Goal: Transaction & Acquisition: Subscribe to service/newsletter

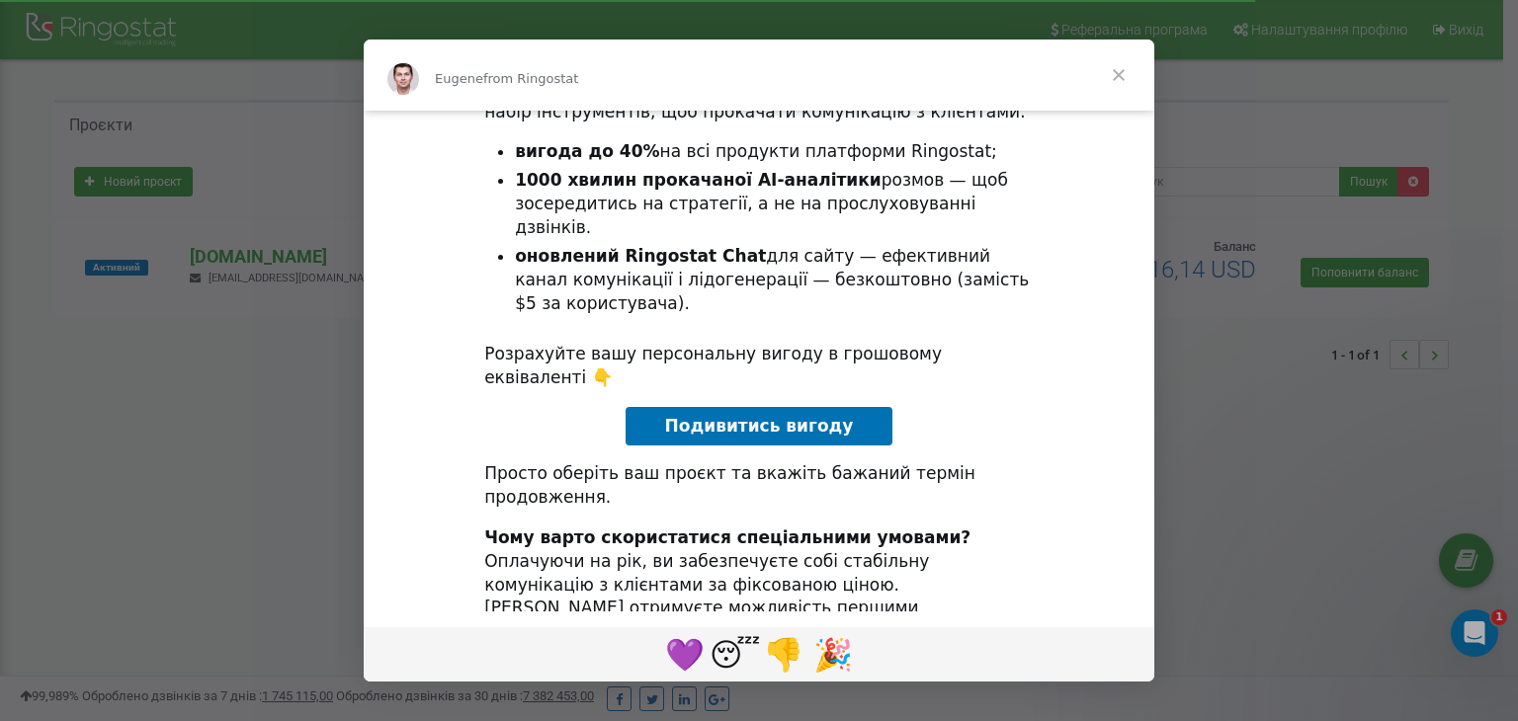
scroll to position [216, 0]
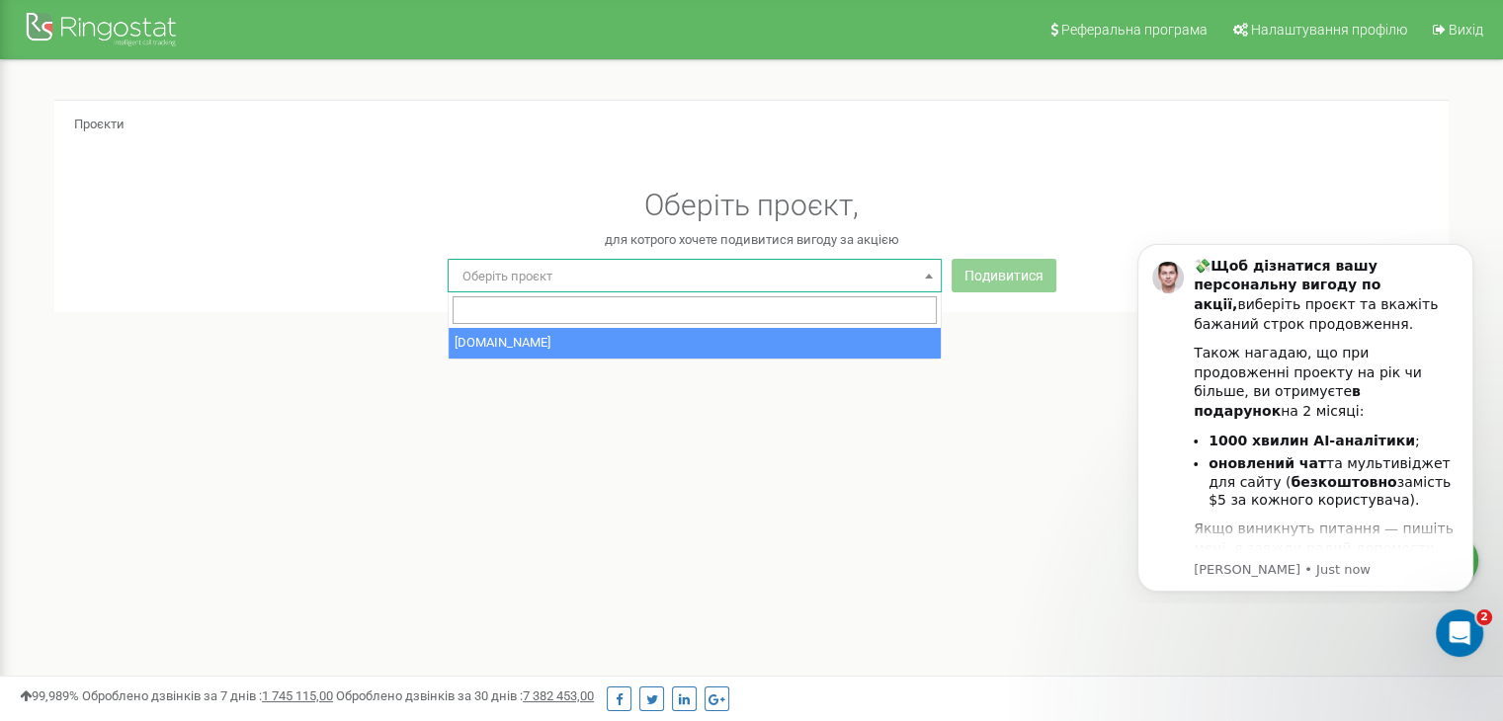
click at [713, 290] on span "Оберіть проєкт" at bounding box center [695, 277] width 480 height 28
select select "0"
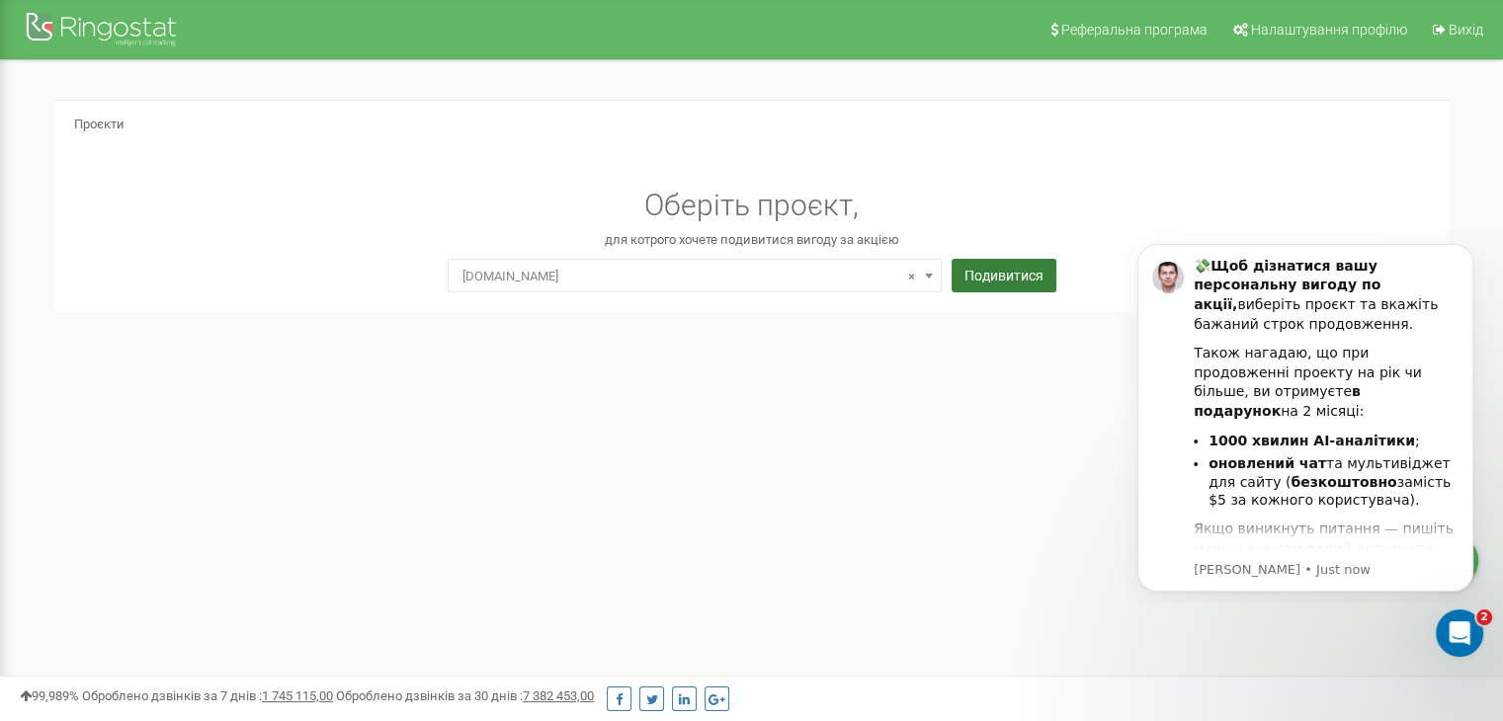
click at [993, 282] on button "Подивитися" at bounding box center [1004, 276] width 105 height 34
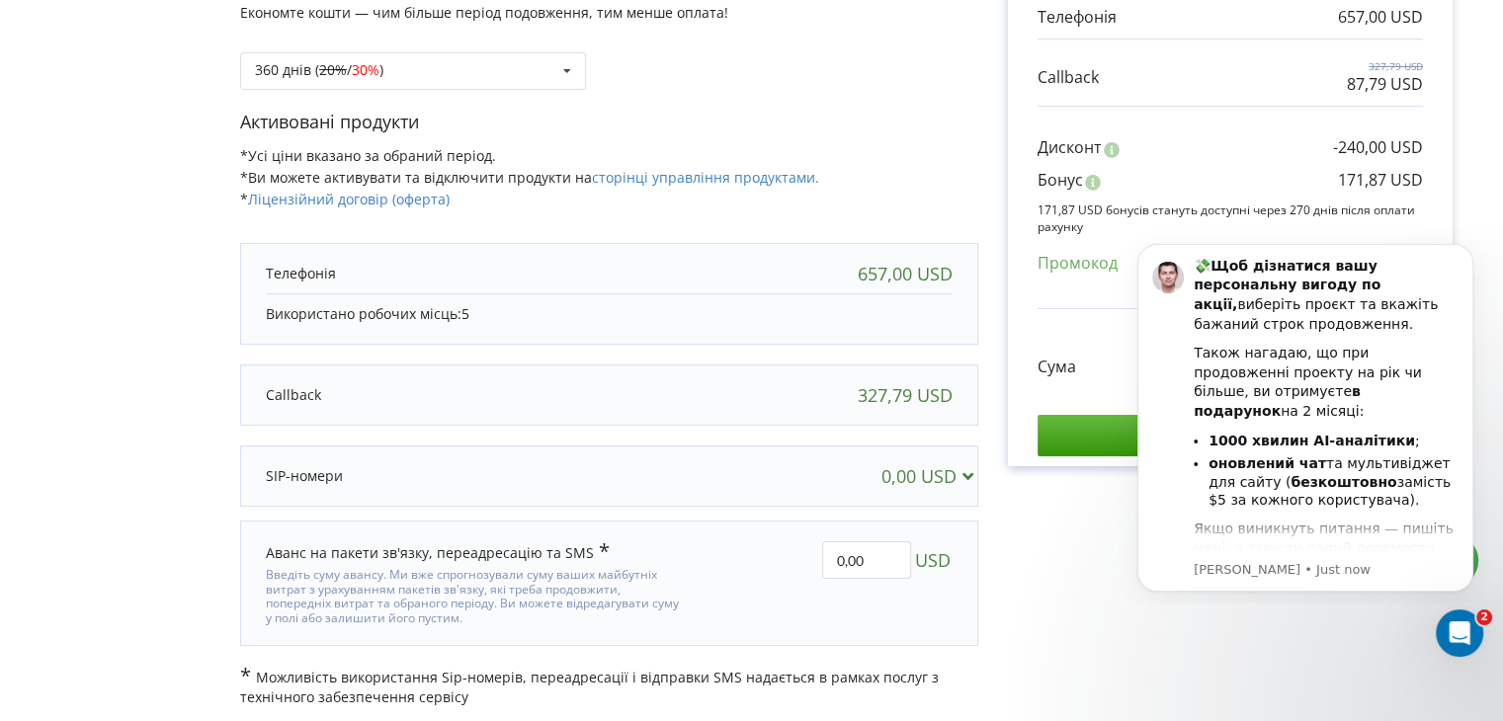
scroll to position [273, 0]
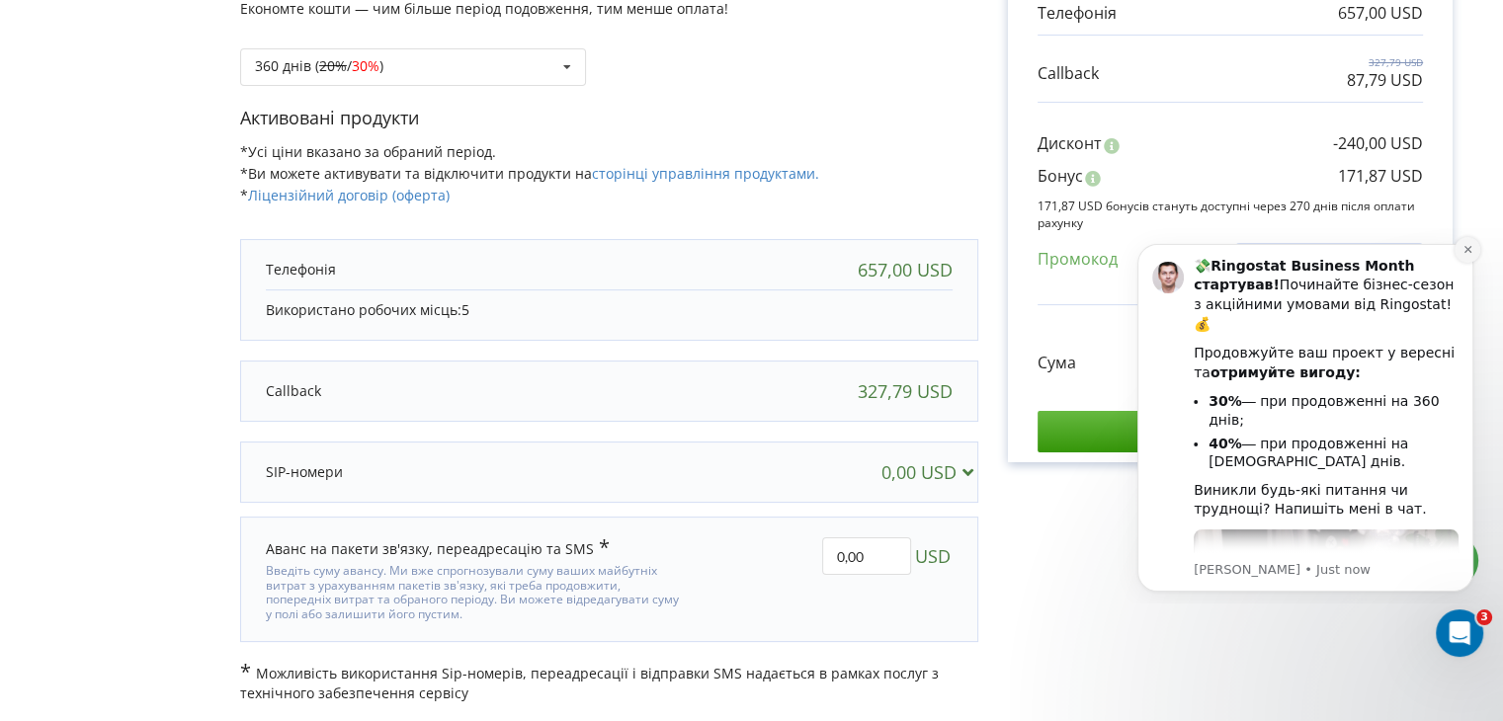
click at [1466, 248] on icon "Dismiss notification" at bounding box center [1467, 249] width 7 height 7
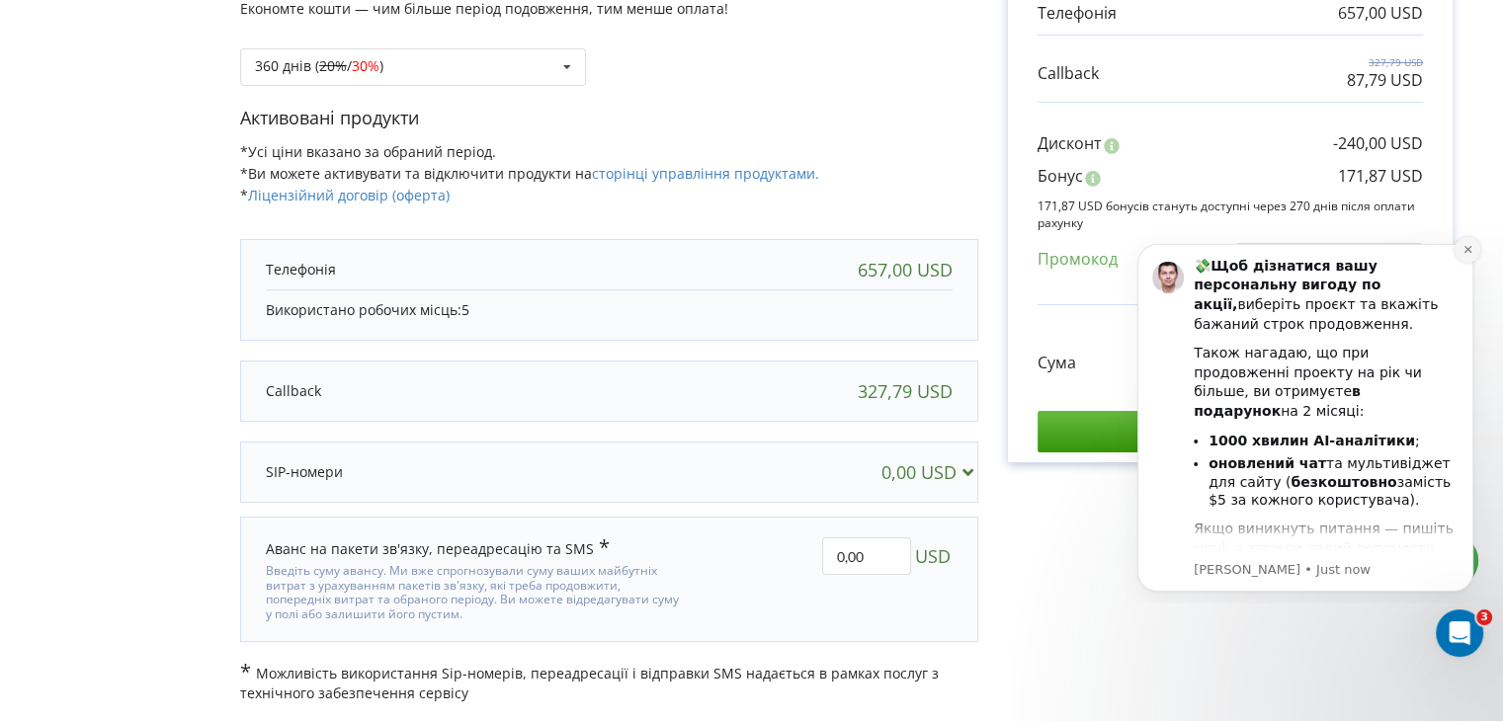
click at [1469, 252] on icon "Dismiss notification" at bounding box center [1468, 249] width 11 height 11
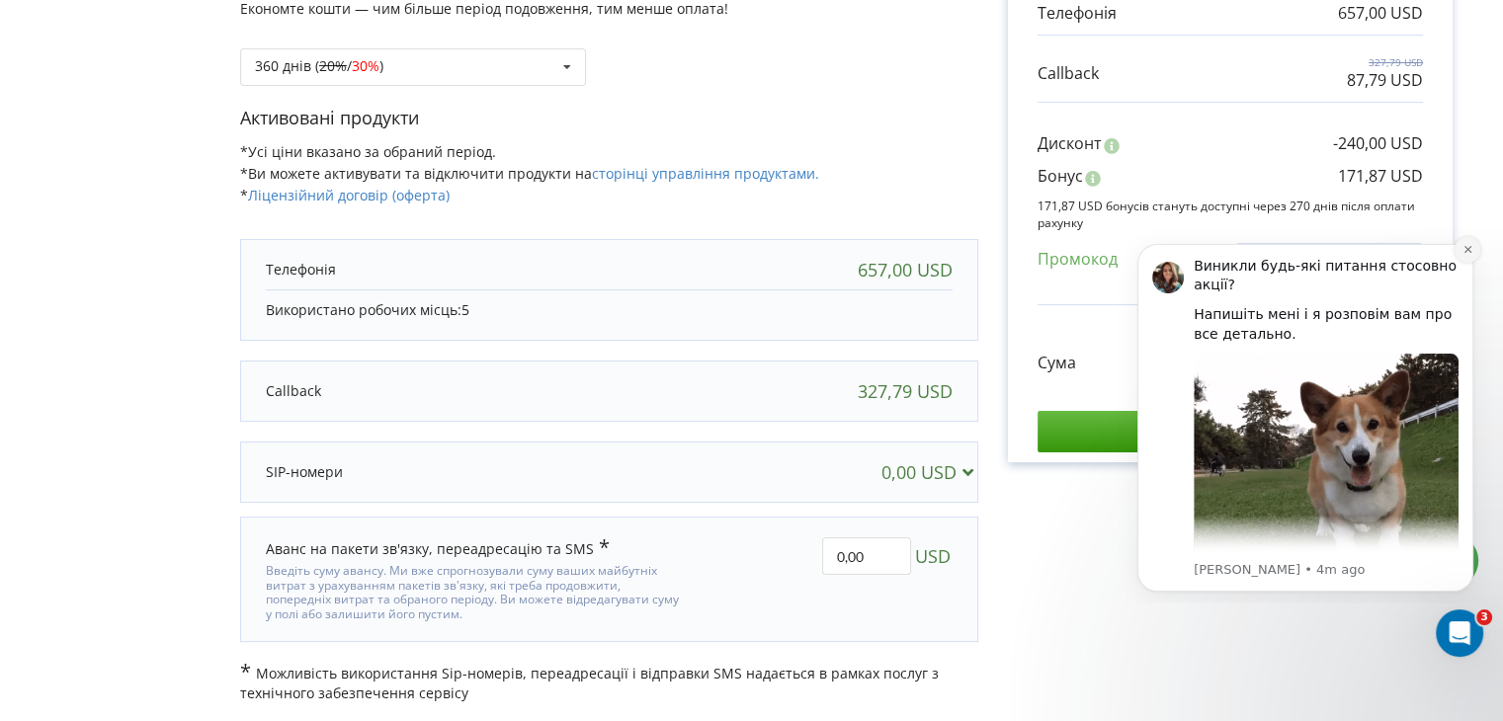
click at [1470, 248] on icon "Dismiss notification" at bounding box center [1468, 249] width 11 height 11
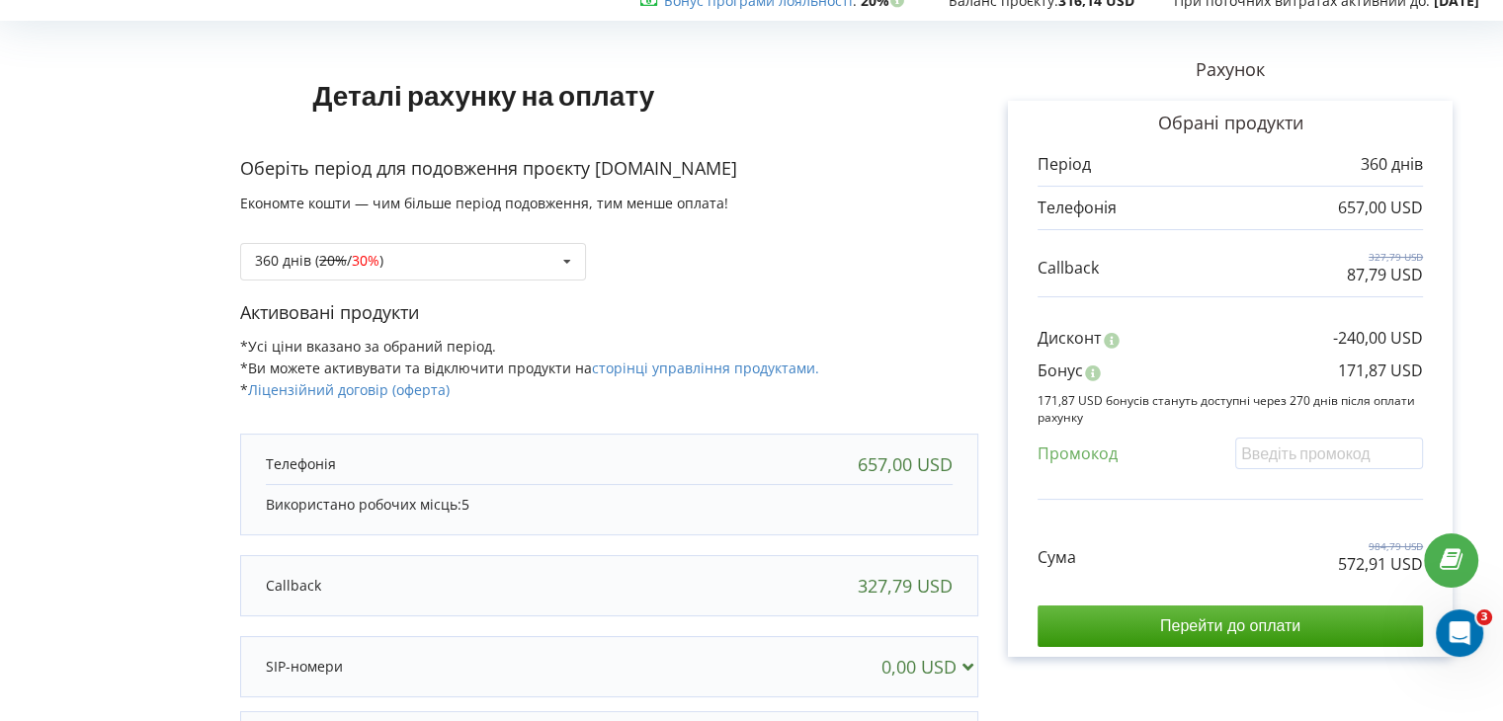
scroll to position [0, 0]
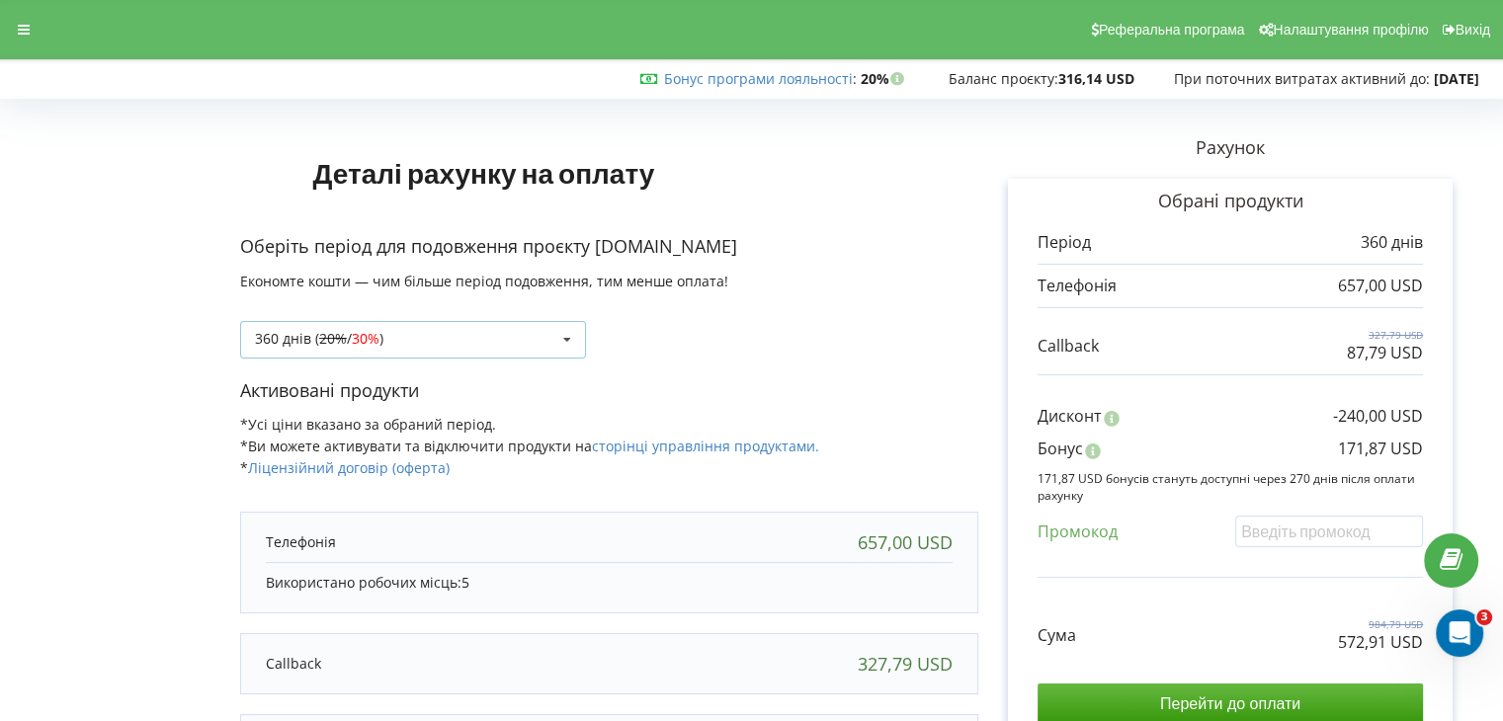
click at [530, 341] on div "360 днів ( 20% / 30% ) Поповнити баланс без подовження 360 днів ( 20% / 30% ) 1…" at bounding box center [413, 340] width 346 height 38
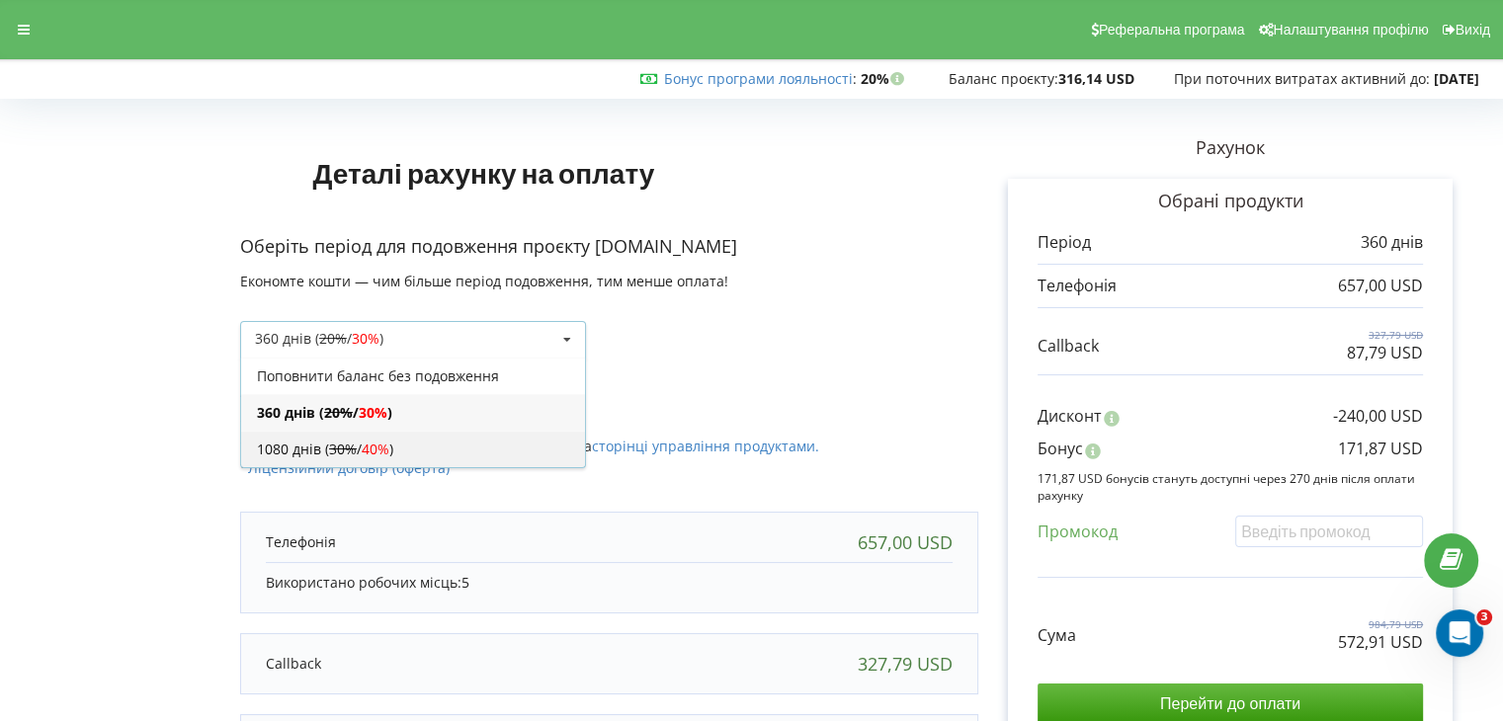
click at [517, 434] on div "1080 днів ( 30% / 40% )" at bounding box center [413, 449] width 344 height 37
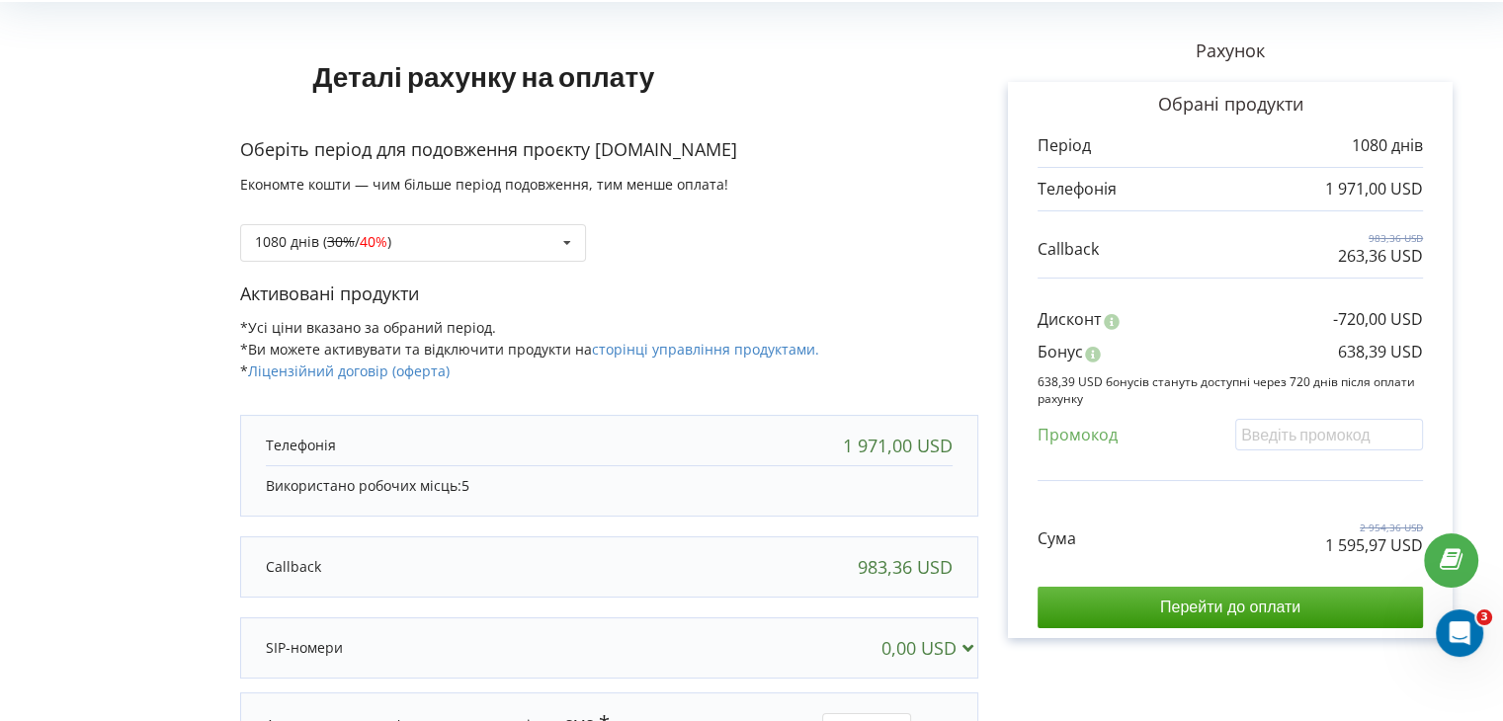
scroll to position [75, 0]
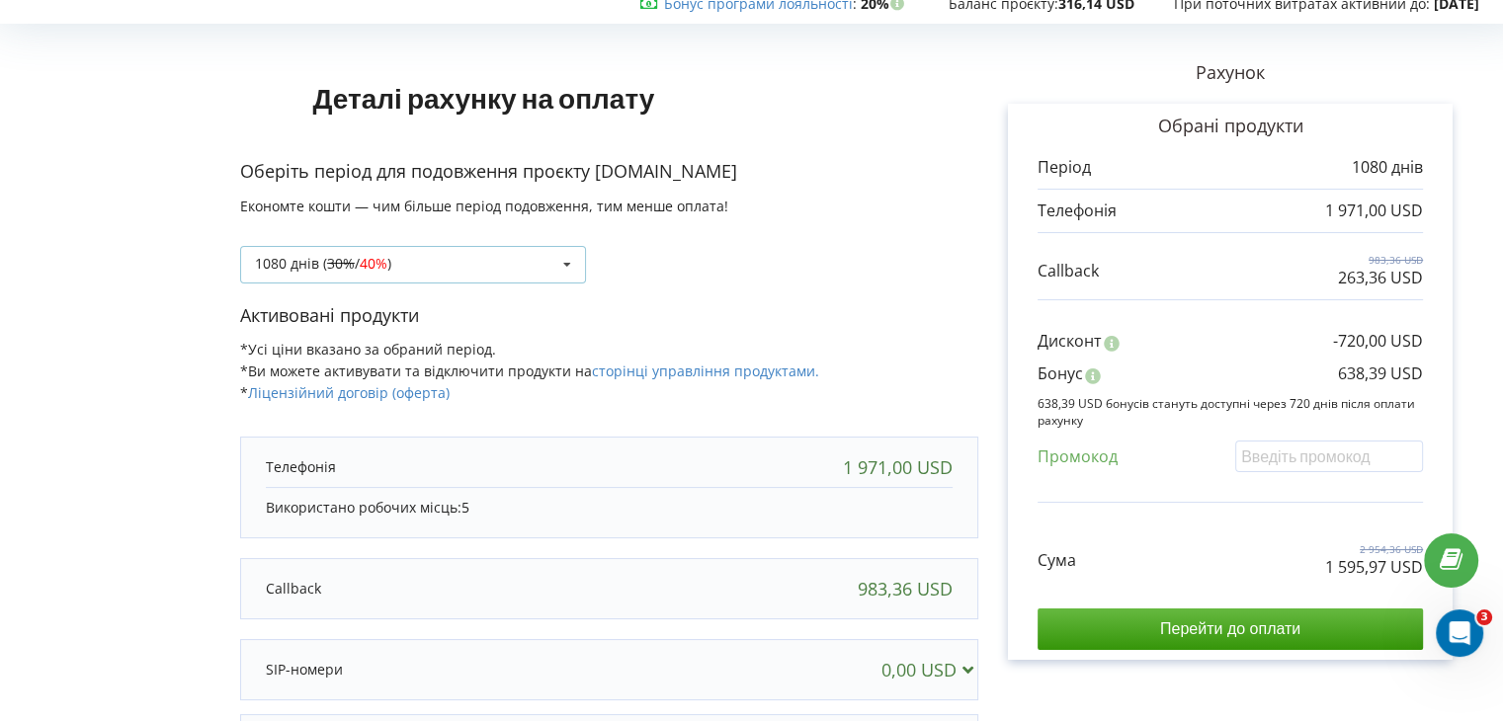
click at [541, 257] on div "1080 днів ( 30% / 40% ) Поповнити баланс без подовження 360 днів ( 20% / 30% ) …" at bounding box center [413, 265] width 346 height 38
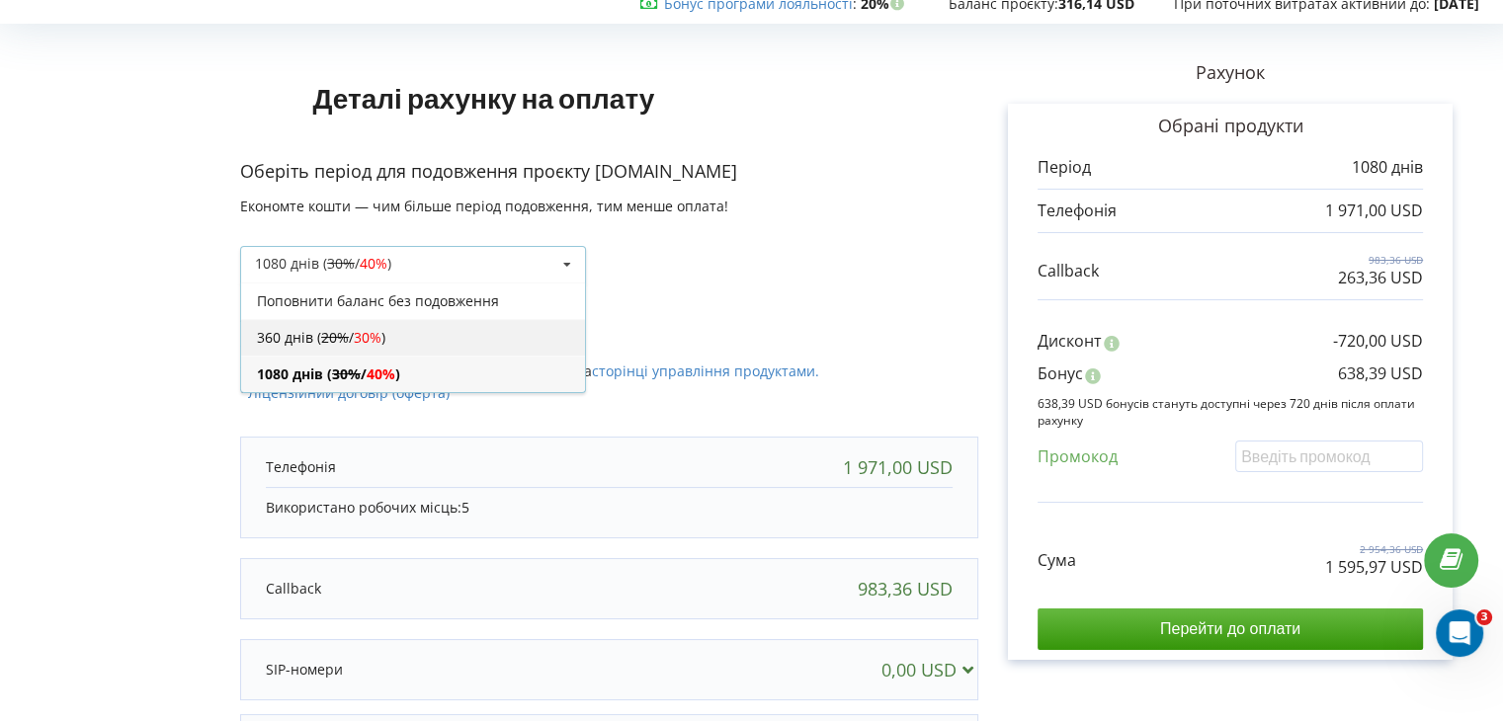
click at [514, 341] on div "360 днів ( 20% / 30% )" at bounding box center [413, 337] width 344 height 37
